Goal: Transaction & Acquisition: Purchase product/service

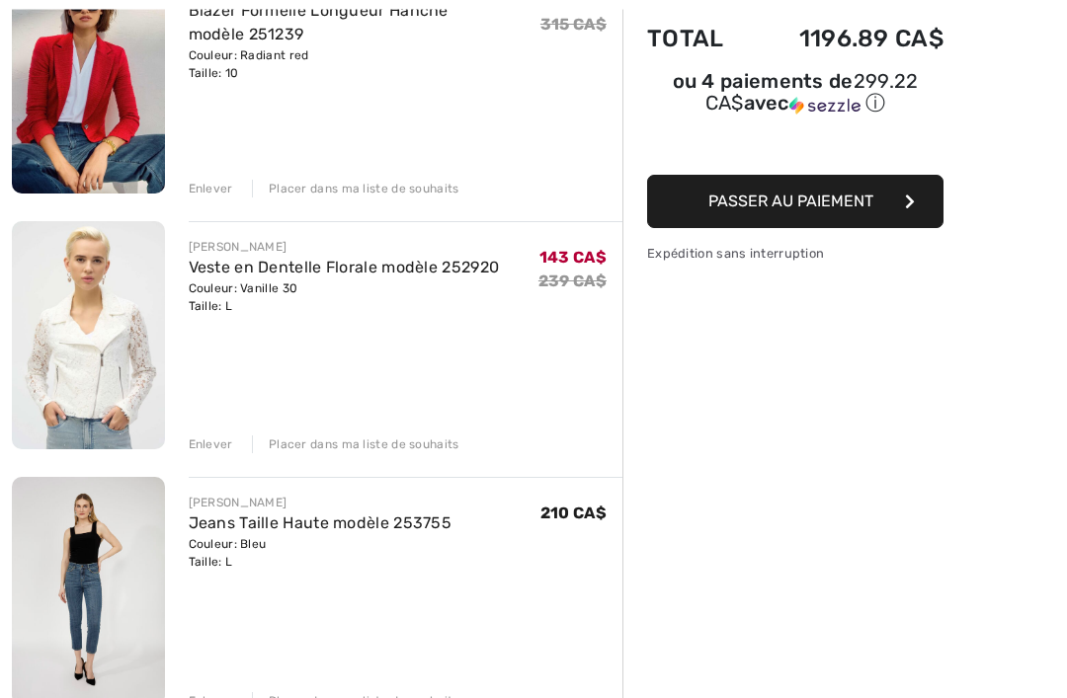
scroll to position [294, 0]
click at [213, 438] on div "Enlever" at bounding box center [211, 445] width 44 height 18
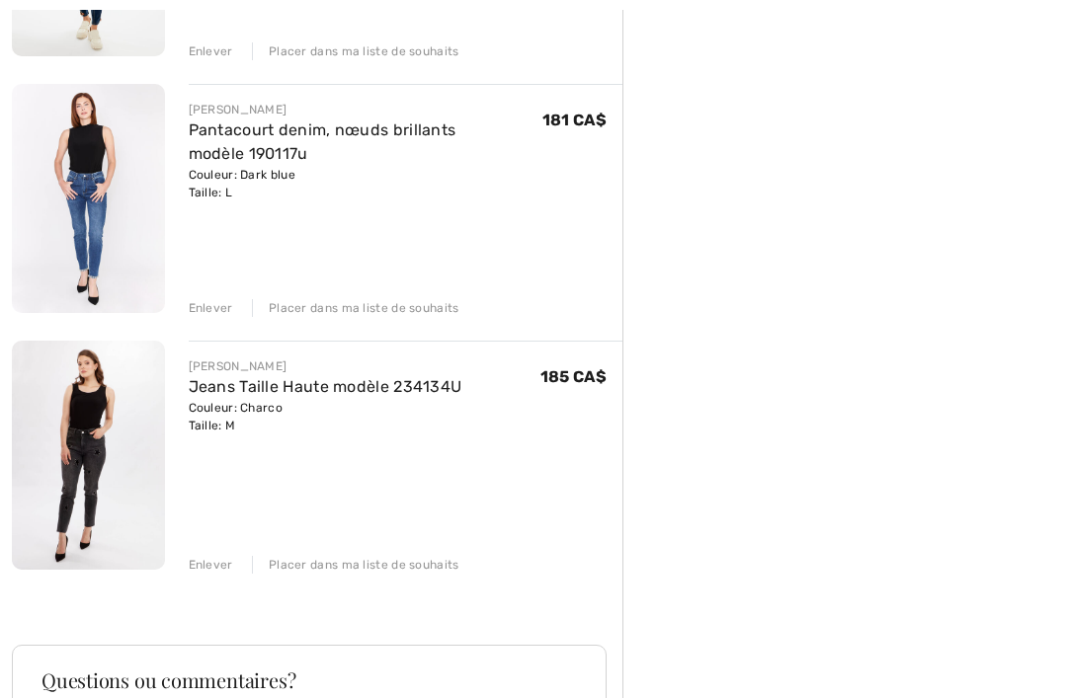
scroll to position [944, 0]
click at [220, 565] on div "Enlever" at bounding box center [211, 565] width 44 height 18
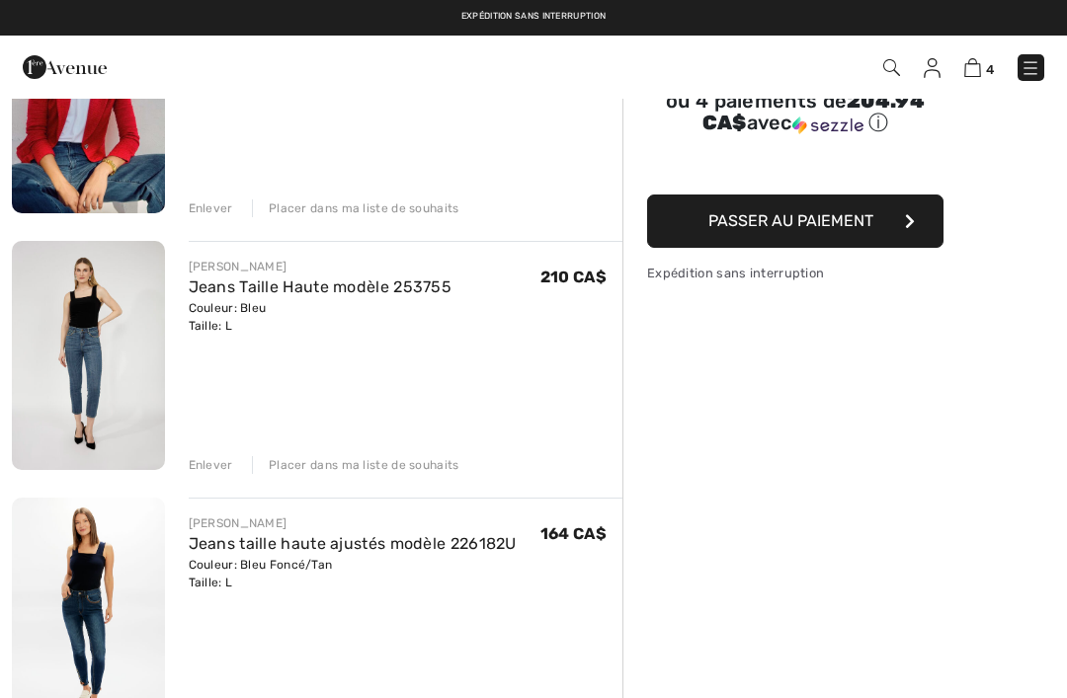
scroll to position [263, 0]
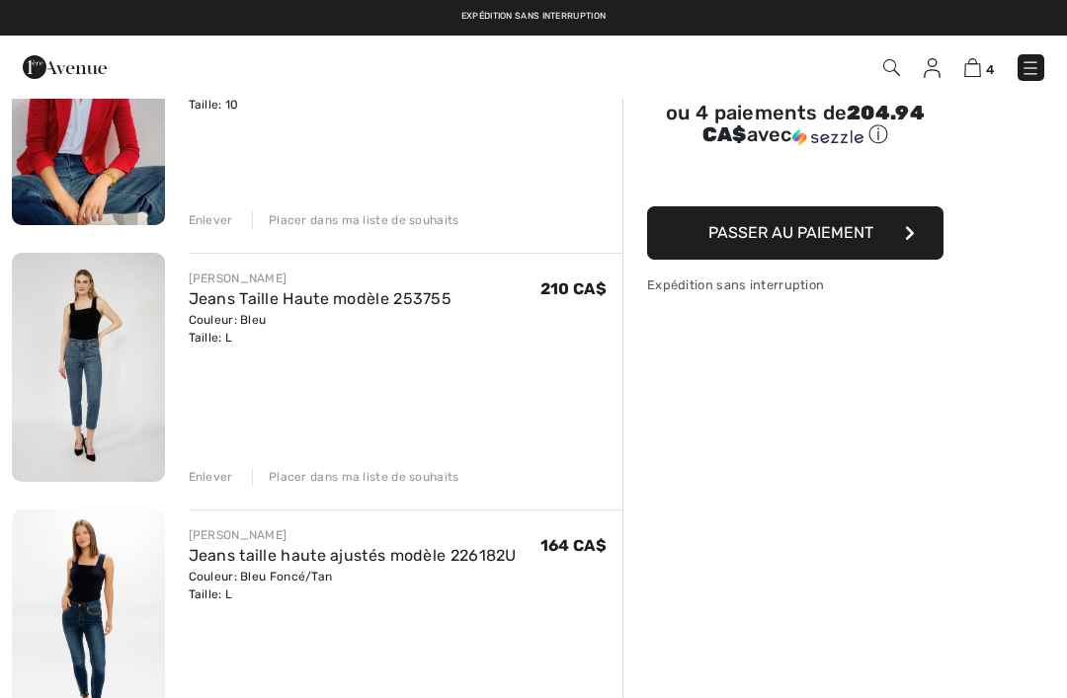
click at [122, 385] on img at bounding box center [88, 367] width 153 height 229
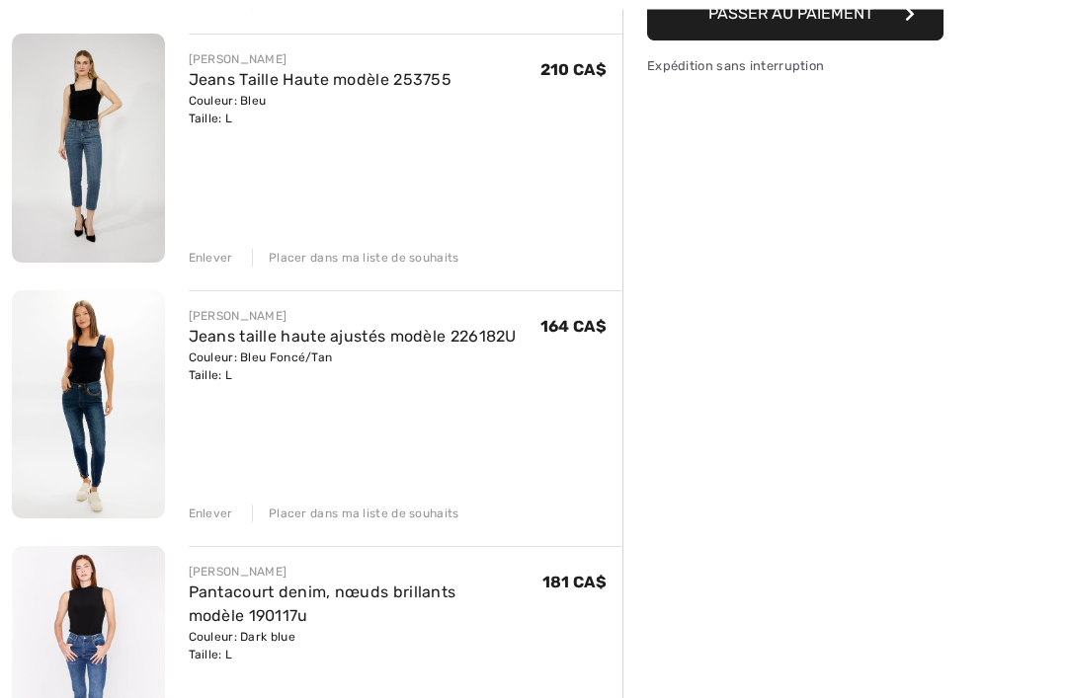
scroll to position [482, 0]
click at [102, 403] on img at bounding box center [88, 404] width 153 height 229
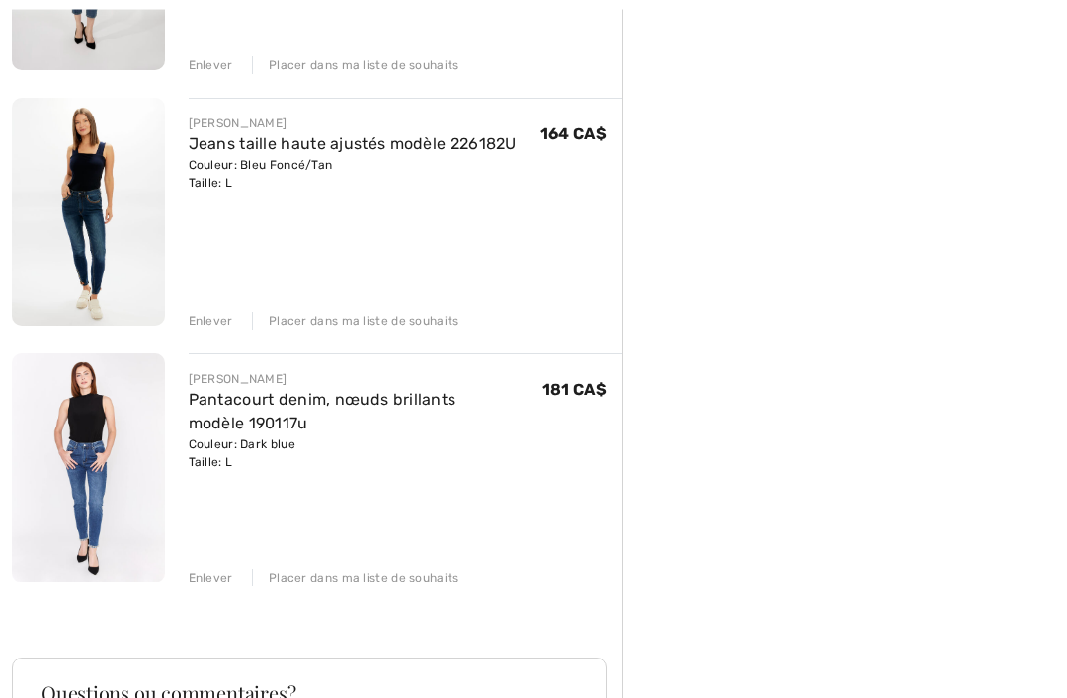
scroll to position [482, 0]
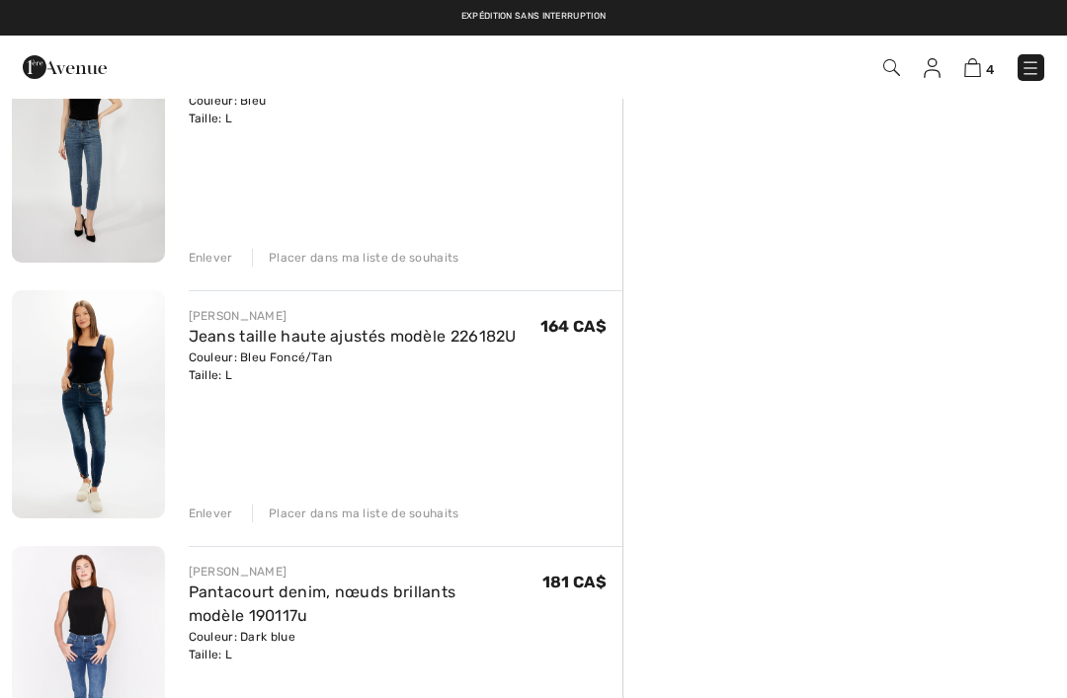
click at [110, 490] on img at bounding box center [88, 404] width 153 height 229
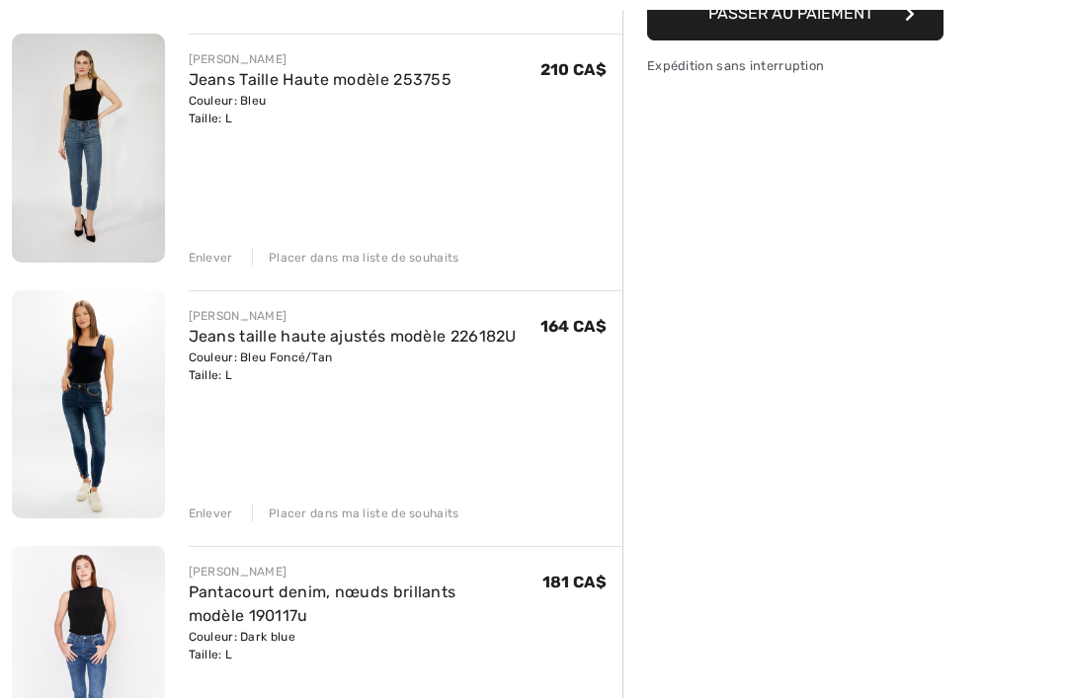
click at [138, 546] on img at bounding box center [88, 660] width 153 height 229
